Goal: Task Accomplishment & Management: Use online tool/utility

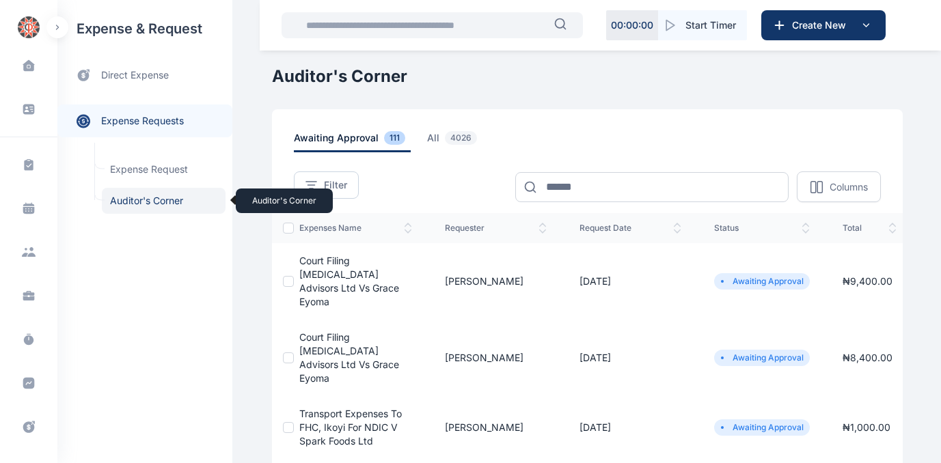
click at [120, 199] on span "Auditor's Corner Auditor's Corner" at bounding box center [164, 201] width 124 height 26
click at [427, 138] on span "all 4026" at bounding box center [454, 141] width 55 height 21
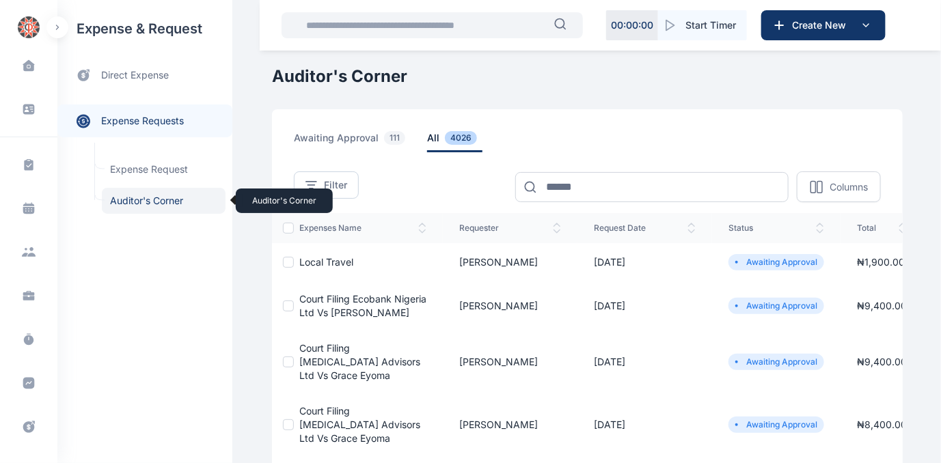
click at [135, 199] on span "Auditor's Corner Auditor's Corner" at bounding box center [164, 201] width 124 height 26
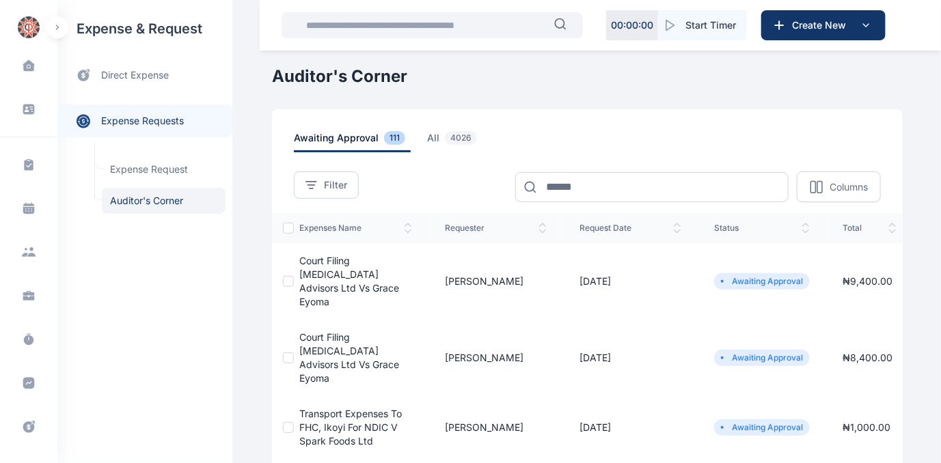
click at [337, 277] on span "Court Filing [MEDICAL_DATA] Advisors Ltd Vs Grace Eyoma" at bounding box center [349, 281] width 100 height 53
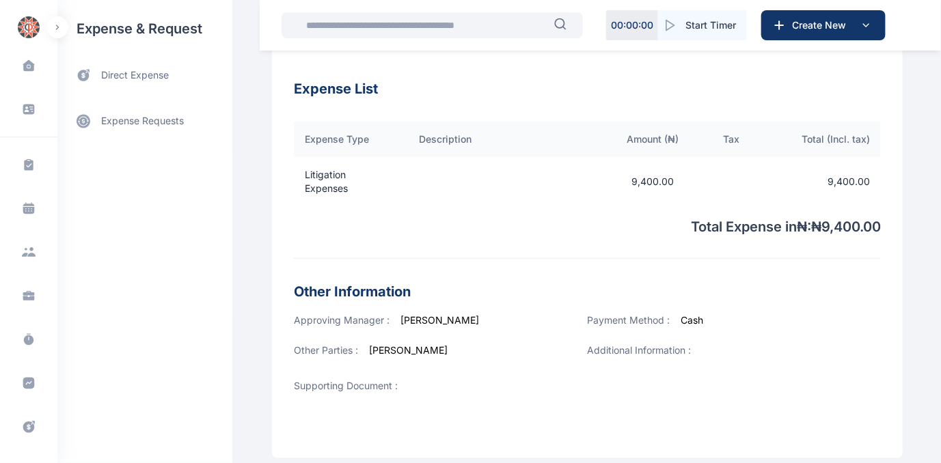
scroll to position [499, 0]
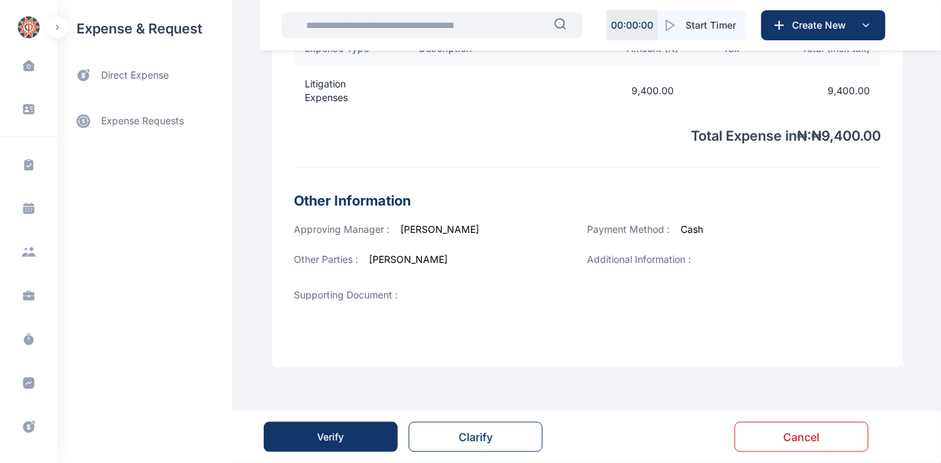
click at [330, 439] on div "Verify" at bounding box center [331, 437] width 27 height 14
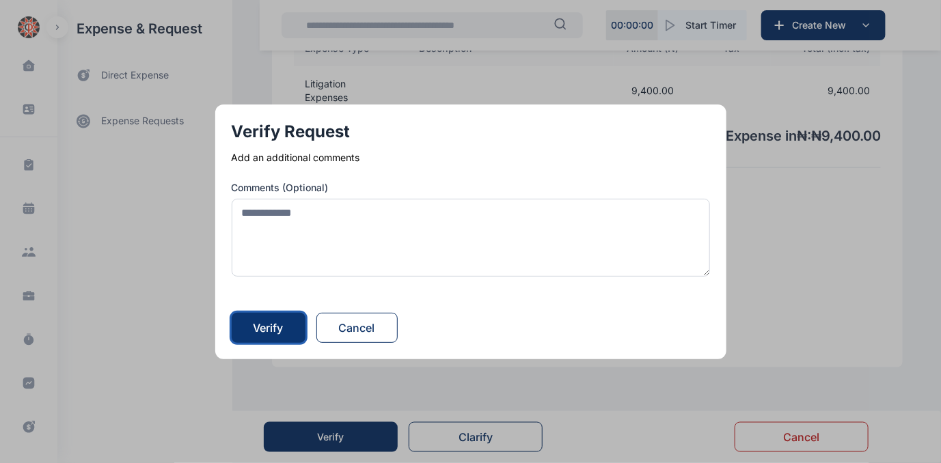
click at [276, 331] on div "Verify" at bounding box center [268, 328] width 30 height 16
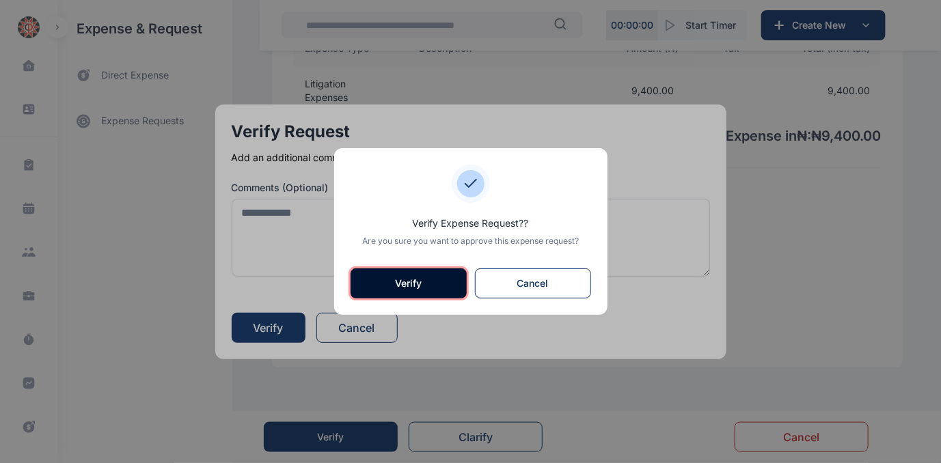
click at [400, 277] on button "Verify" at bounding box center [408, 283] width 116 height 30
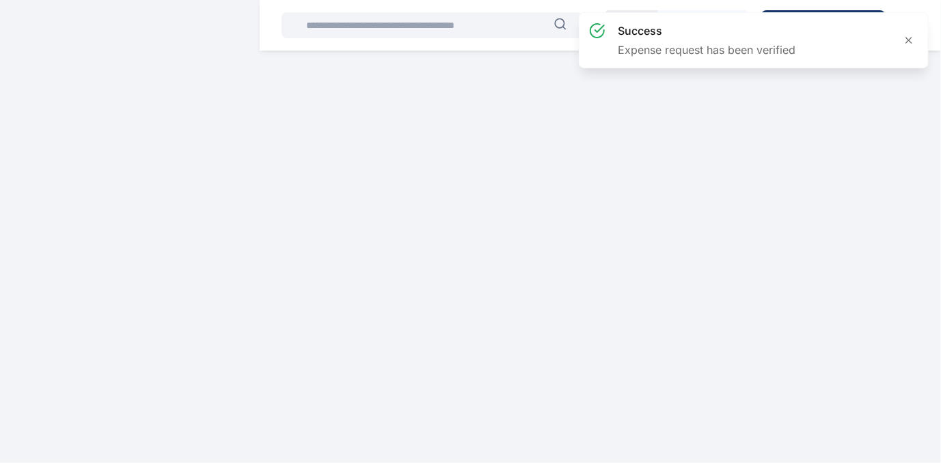
scroll to position [0, 0]
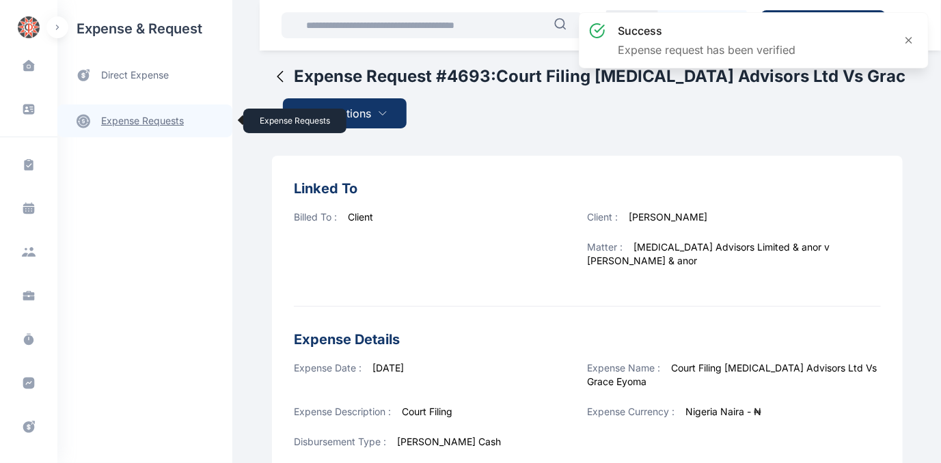
click at [140, 123] on link "expense requests expense requests" at bounding box center [144, 121] width 175 height 33
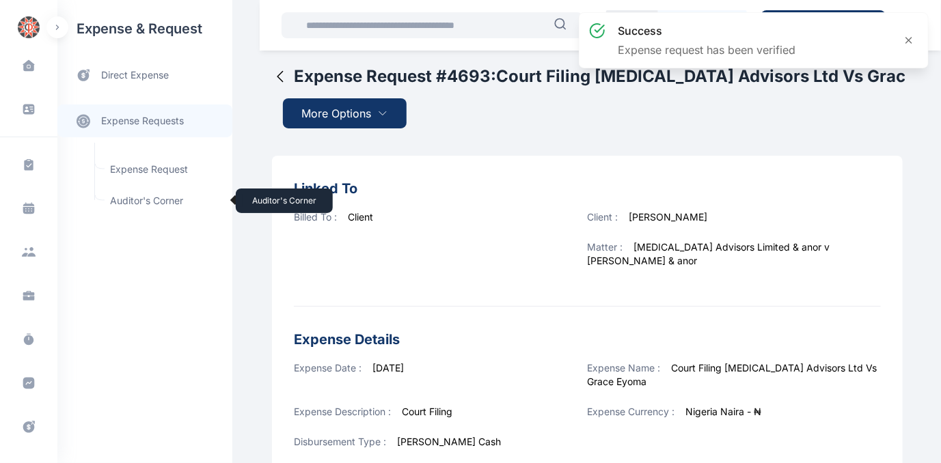
click at [127, 197] on span "Auditor's Corner Auditor's Corner" at bounding box center [164, 201] width 124 height 26
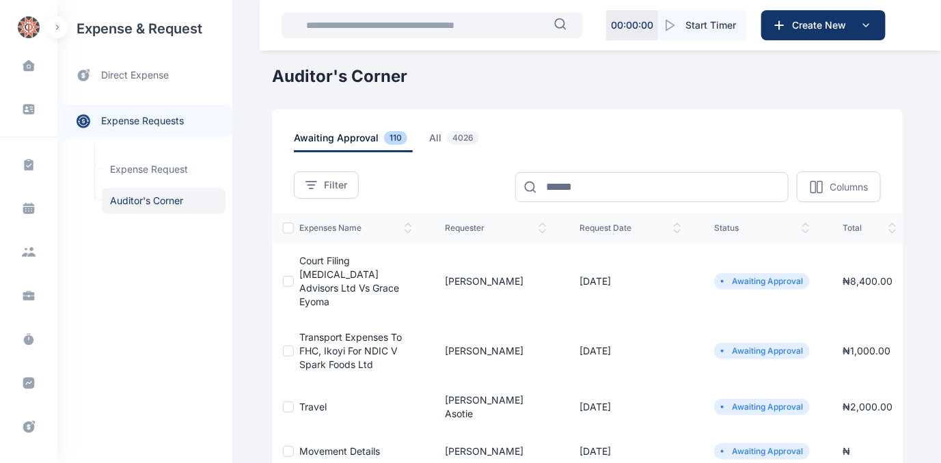
click at [309, 270] on span "Court Filing [MEDICAL_DATA] Advisors Ltd Vs Grace Eyoma" at bounding box center [349, 281] width 100 height 53
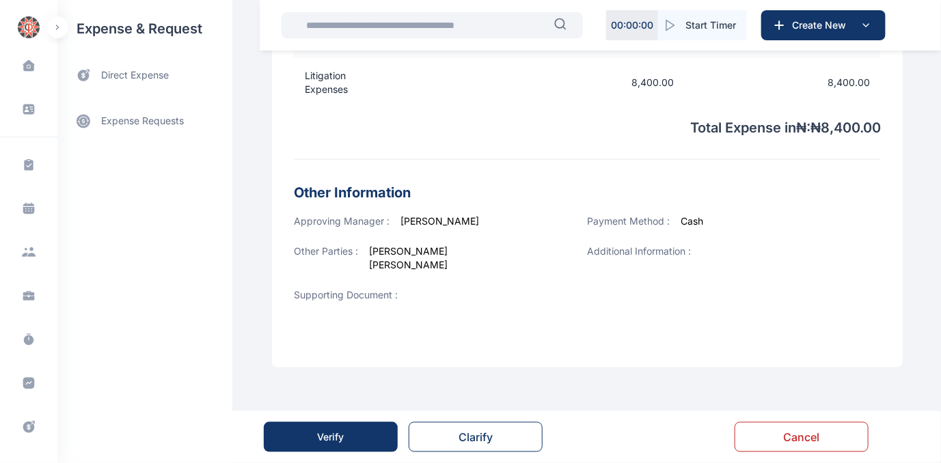
scroll to position [507, 0]
click at [313, 438] on button "Verify" at bounding box center [331, 437] width 134 height 30
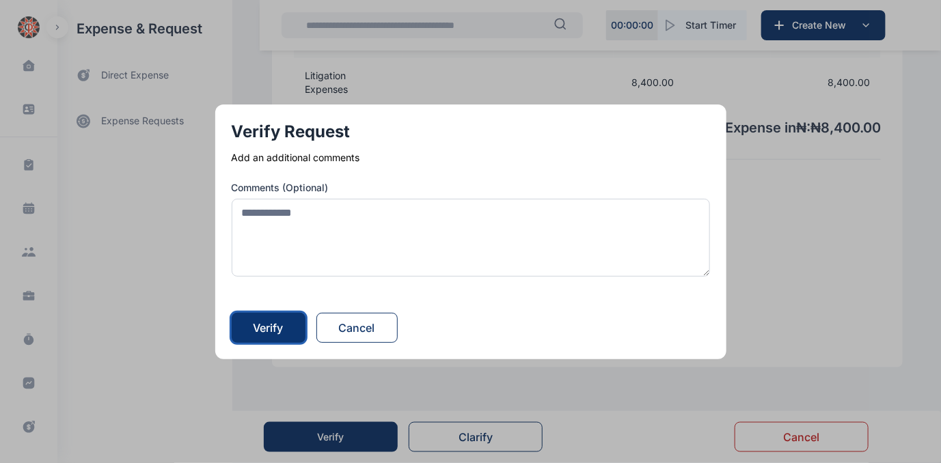
click at [277, 327] on div "Verify" at bounding box center [268, 328] width 30 height 16
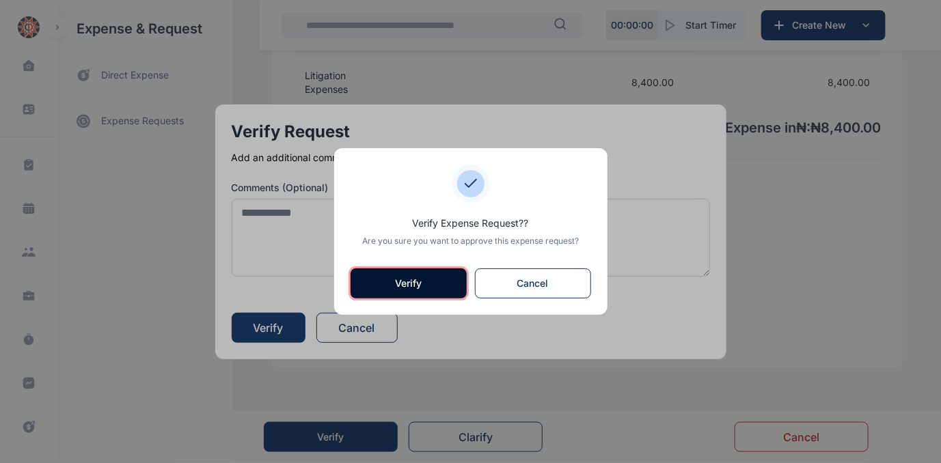
click at [405, 279] on button "Verify" at bounding box center [408, 283] width 116 height 30
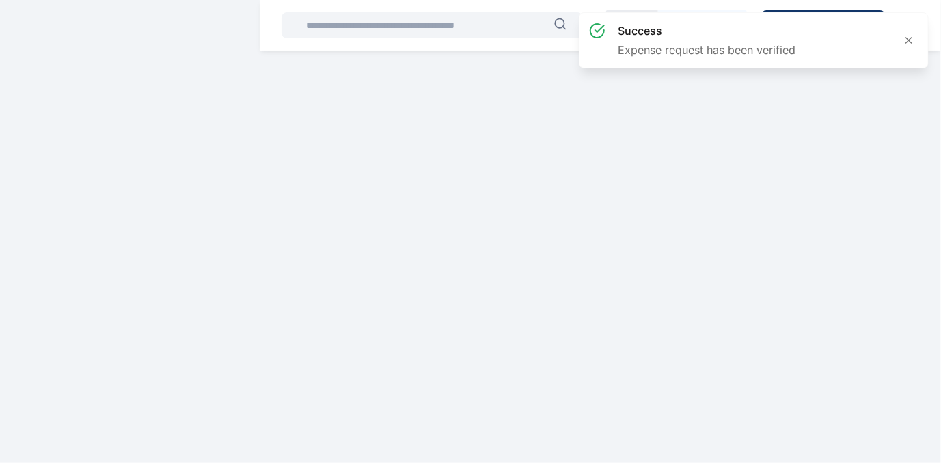
scroll to position [0, 0]
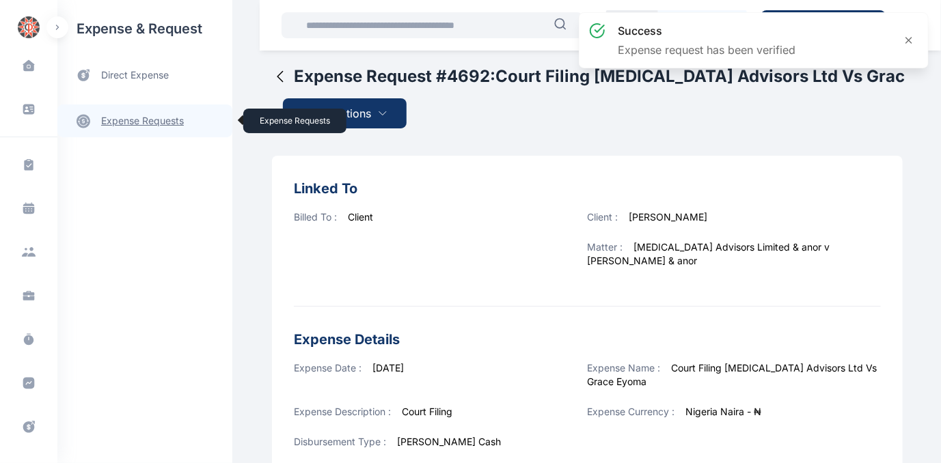
click at [158, 123] on link "expense requests expense requests" at bounding box center [144, 121] width 175 height 33
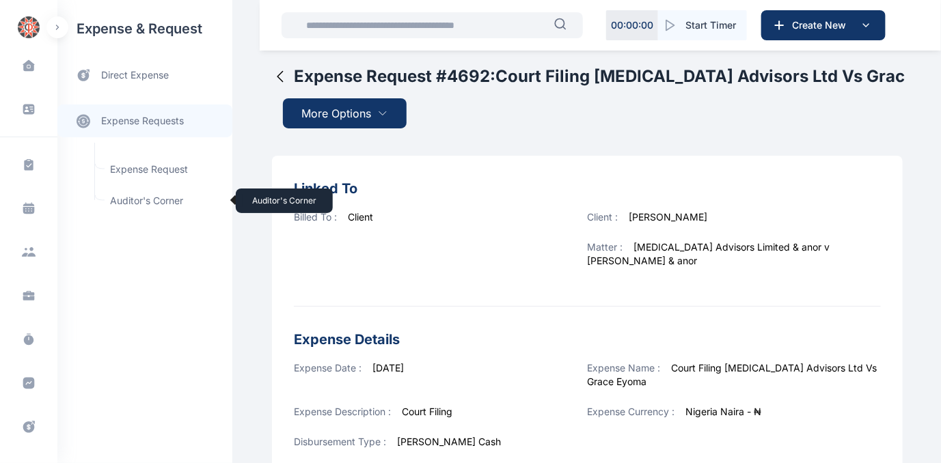
click at [138, 197] on span "Auditor's Corner Auditor's Corner" at bounding box center [164, 201] width 124 height 26
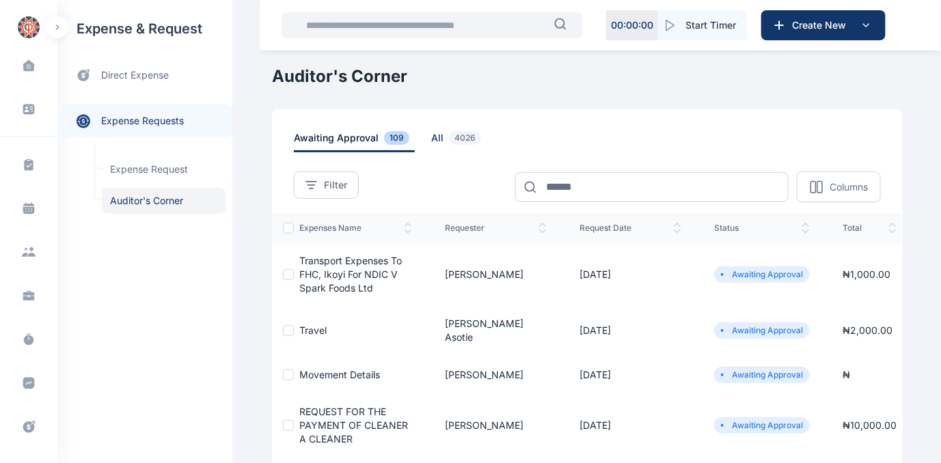
click at [431, 140] on span "all 4026" at bounding box center [458, 141] width 55 height 21
